Goal: Find specific page/section: Find specific page/section

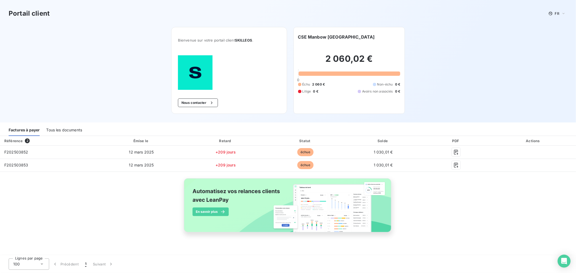
click at [503, 49] on div "Portail client FR Bienvenue sur votre portail client SKILLEOS . Nous contacter …" at bounding box center [288, 61] width 576 height 123
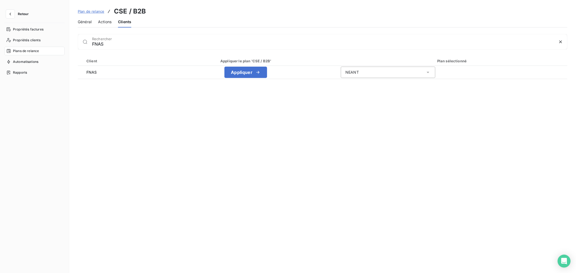
click at [234, 27] on div "Plan de relance CSE / B2B Général Actions Clients FNAS Rechercher Client Appliq…" at bounding box center [322, 136] width 507 height 273
click at [244, 16] on div "Général Actions Clients" at bounding box center [322, 21] width 489 height 11
